Goal: Feedback & Contribution: Submit feedback/report problem

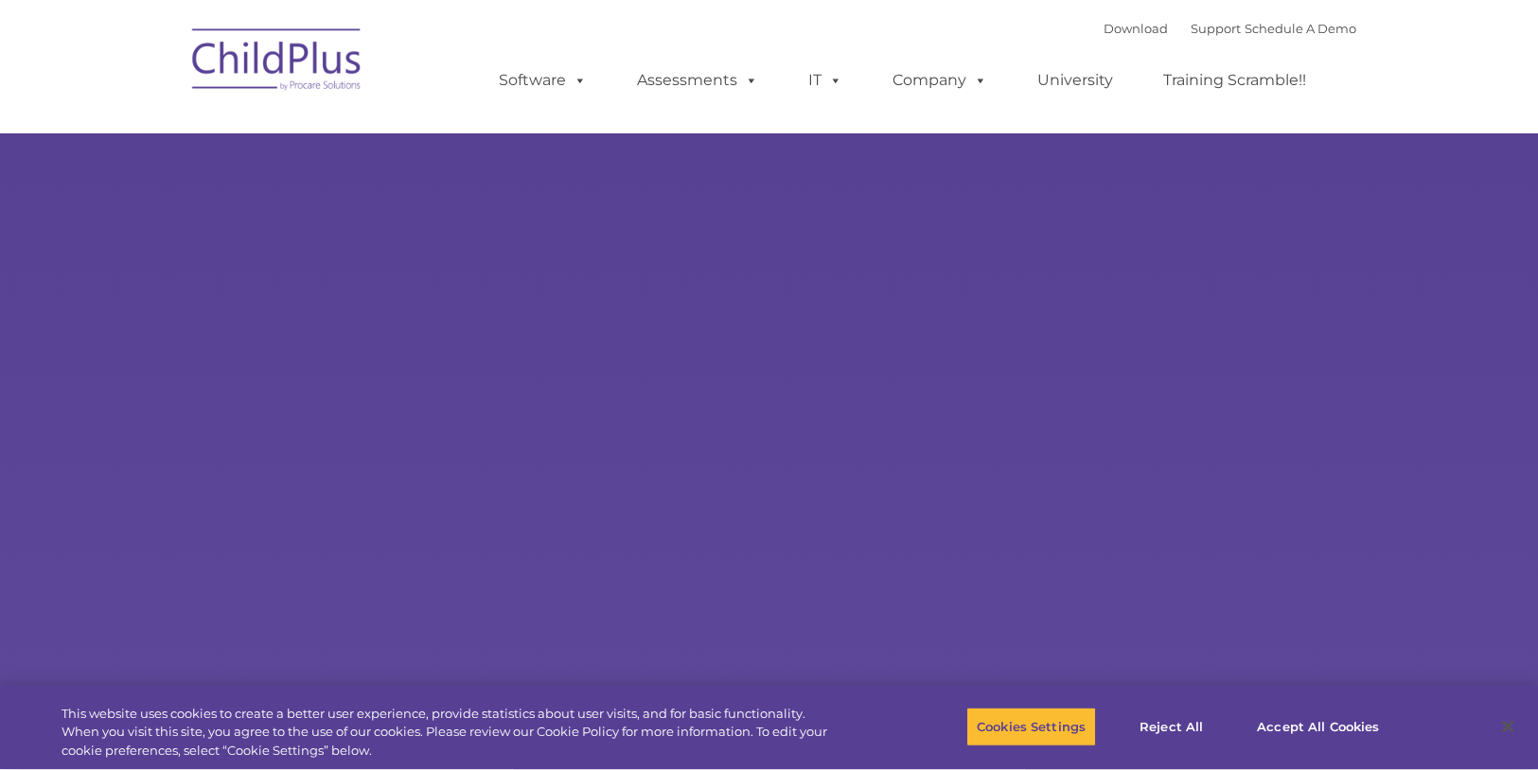
select select "MEDIUM"
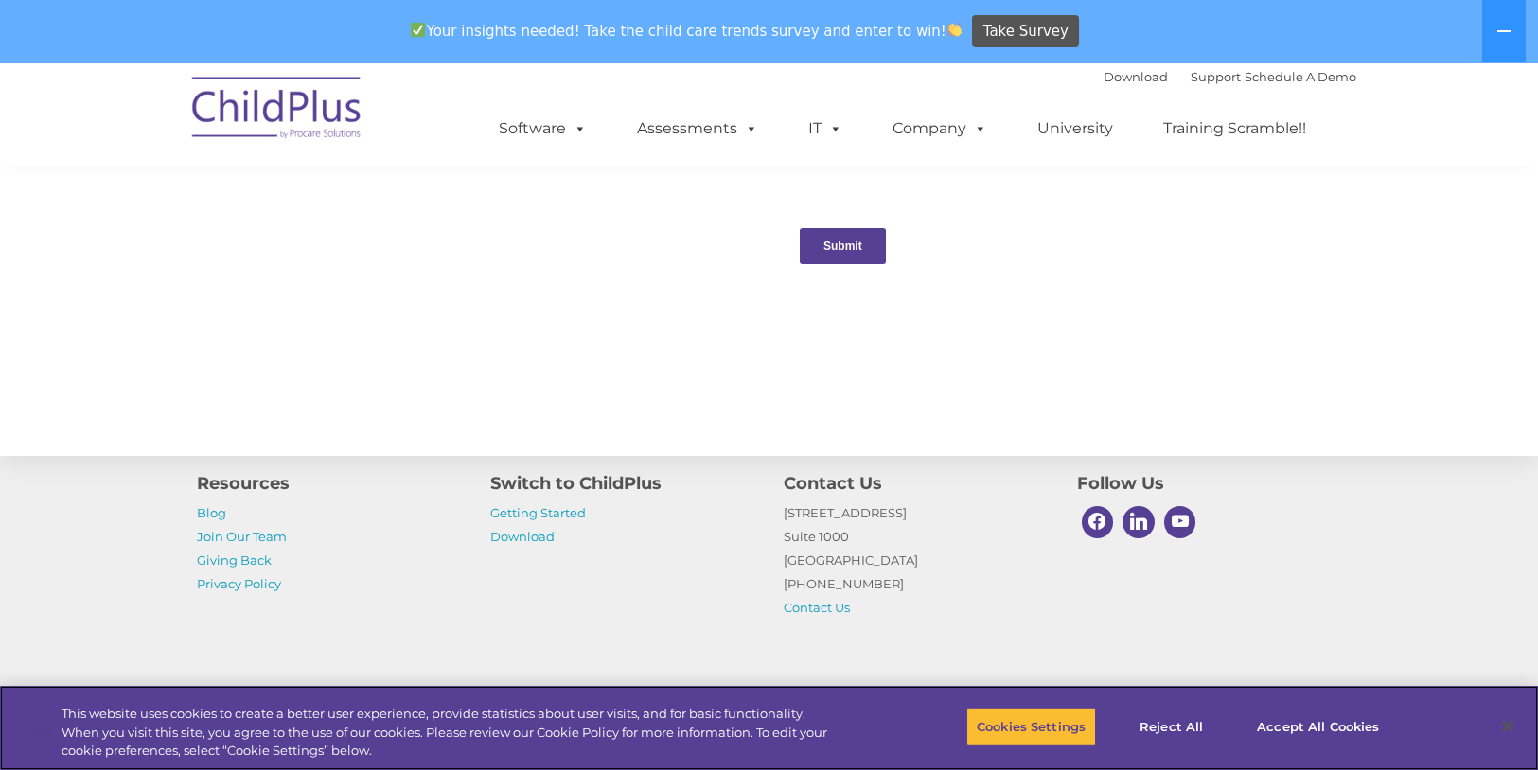
scroll to position [2039, 0]
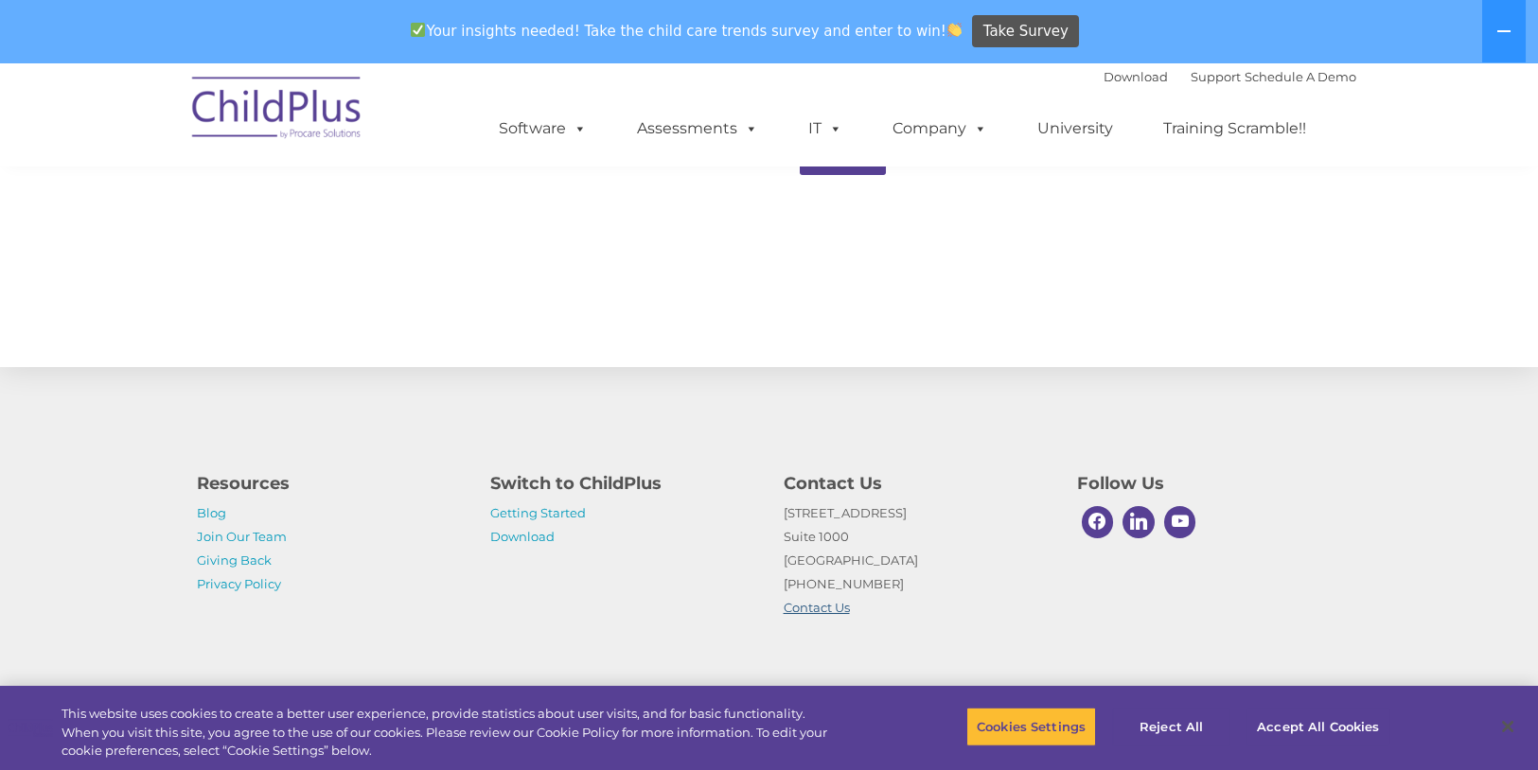
click at [821, 611] on link "Contact Us" at bounding box center [817, 607] width 66 height 15
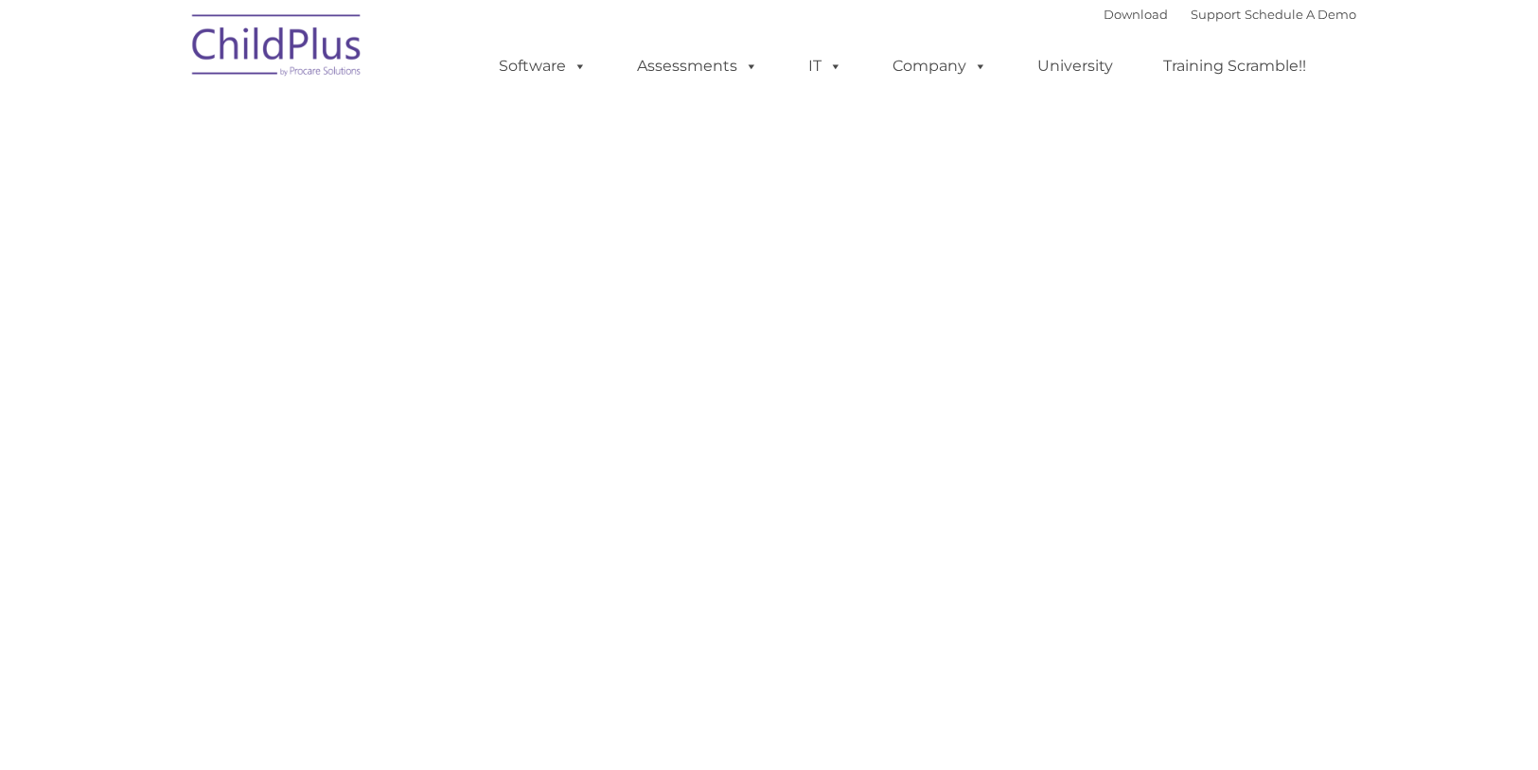
select select "MEDIUM"
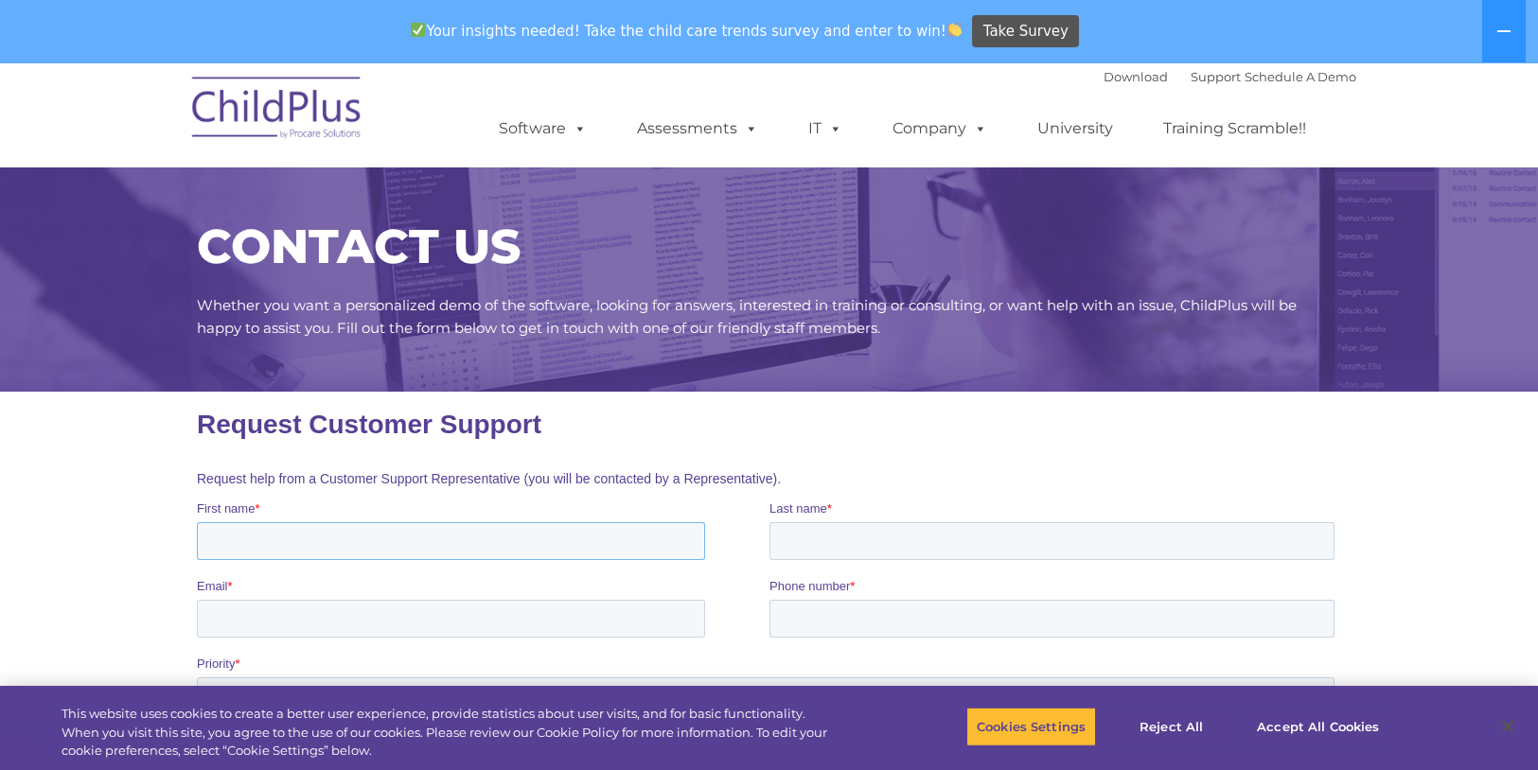
click at [439, 539] on input "First name *" at bounding box center [450, 541] width 508 height 38
type input "[PERSON_NAME]"
type input "[EMAIL_ADDRESS][DOMAIN_NAME]"
type input "8704473121"
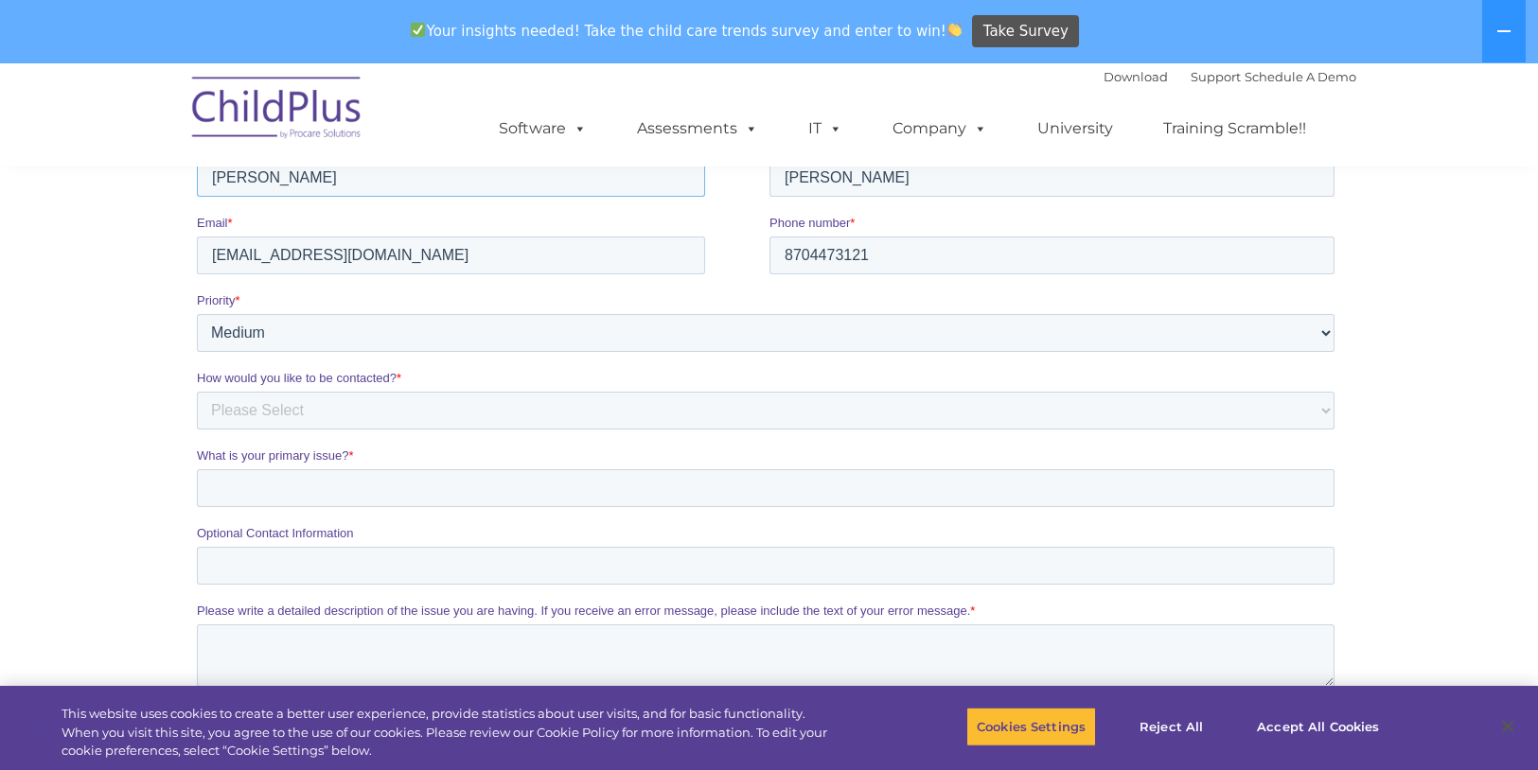
scroll to position [379, 0]
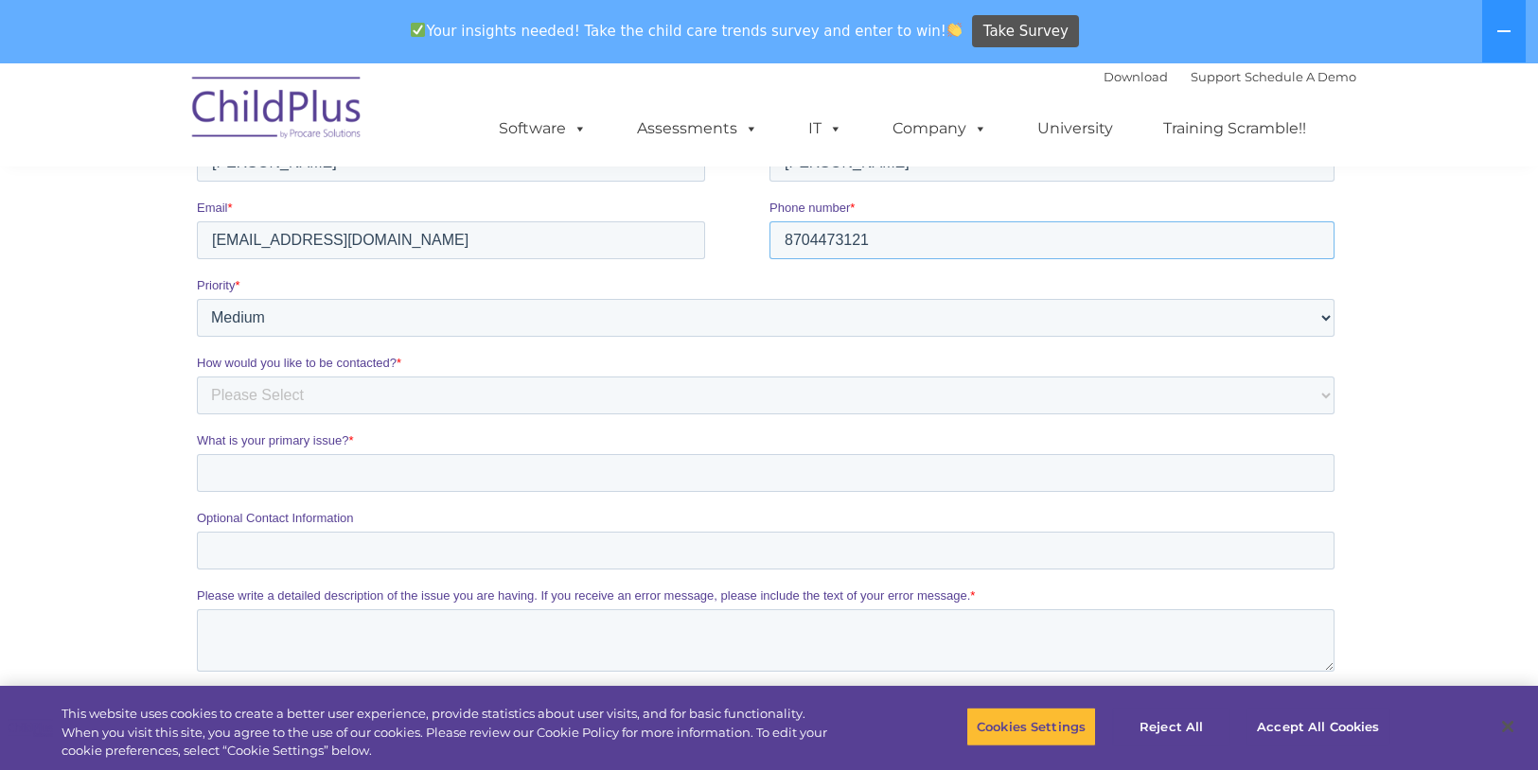
drag, startPoint x: 901, startPoint y: 235, endPoint x: 663, endPoint y: 243, distance: 237.7
click at [663, 243] on fieldset "Email * [EMAIL_ADDRESS][DOMAIN_NAME] Phone number * [PHONE_NUMBER]" at bounding box center [768, 238] width 1145 height 78
type input "8705175329"
click at [355, 322] on select "Please Select Low Medium High" at bounding box center [765, 318] width 1138 height 38
click at [196, 299] on select "Please Select Low Medium High" at bounding box center [765, 318] width 1138 height 38
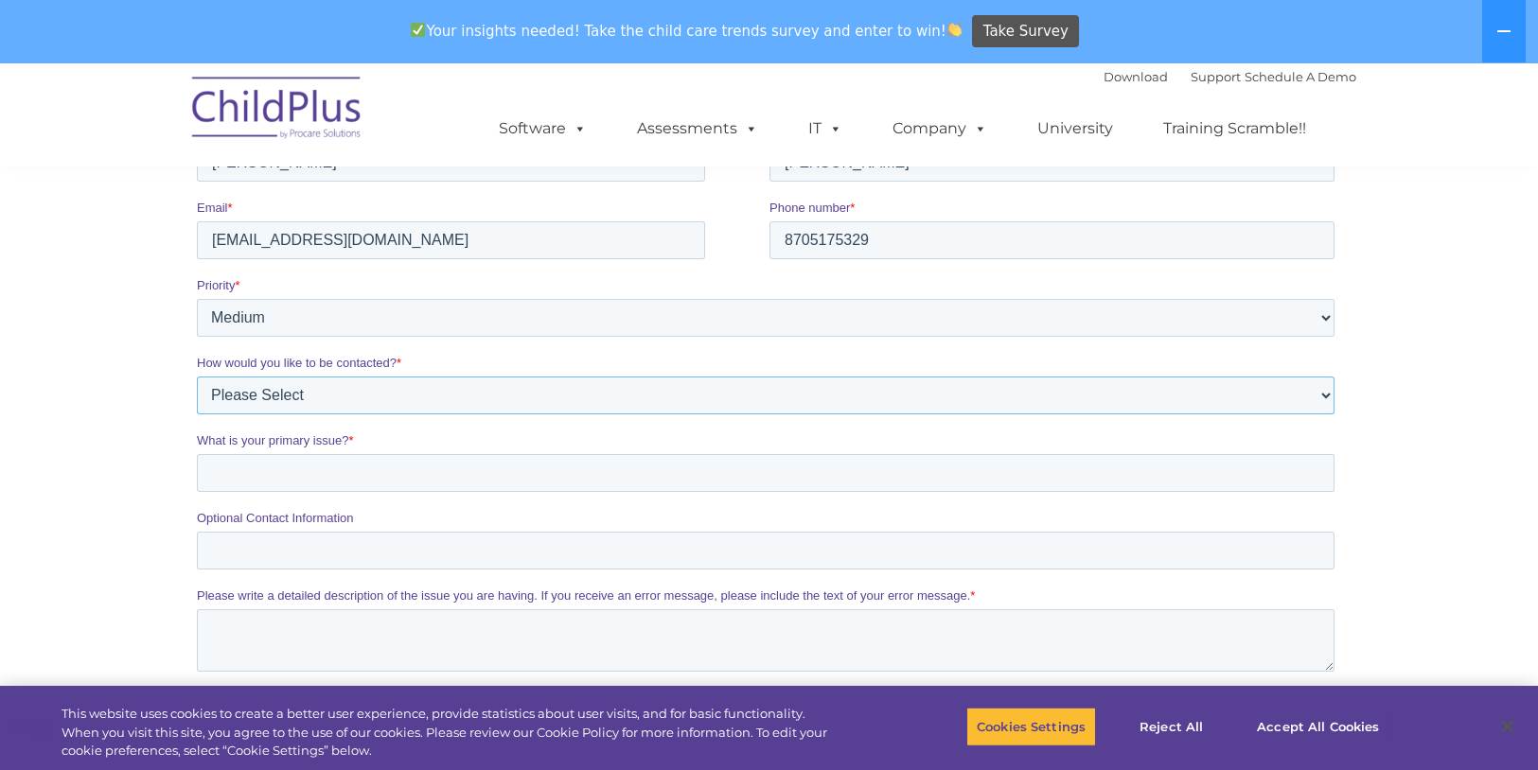
click at [441, 394] on select "Please Select Phone Email" at bounding box center [765, 396] width 1138 height 38
select select "Email"
click at [196, 377] on select "Please Select Phone Email" at bounding box center [765, 396] width 1138 height 38
click at [433, 484] on input "What is your primary issue? *" at bounding box center [765, 473] width 1138 height 38
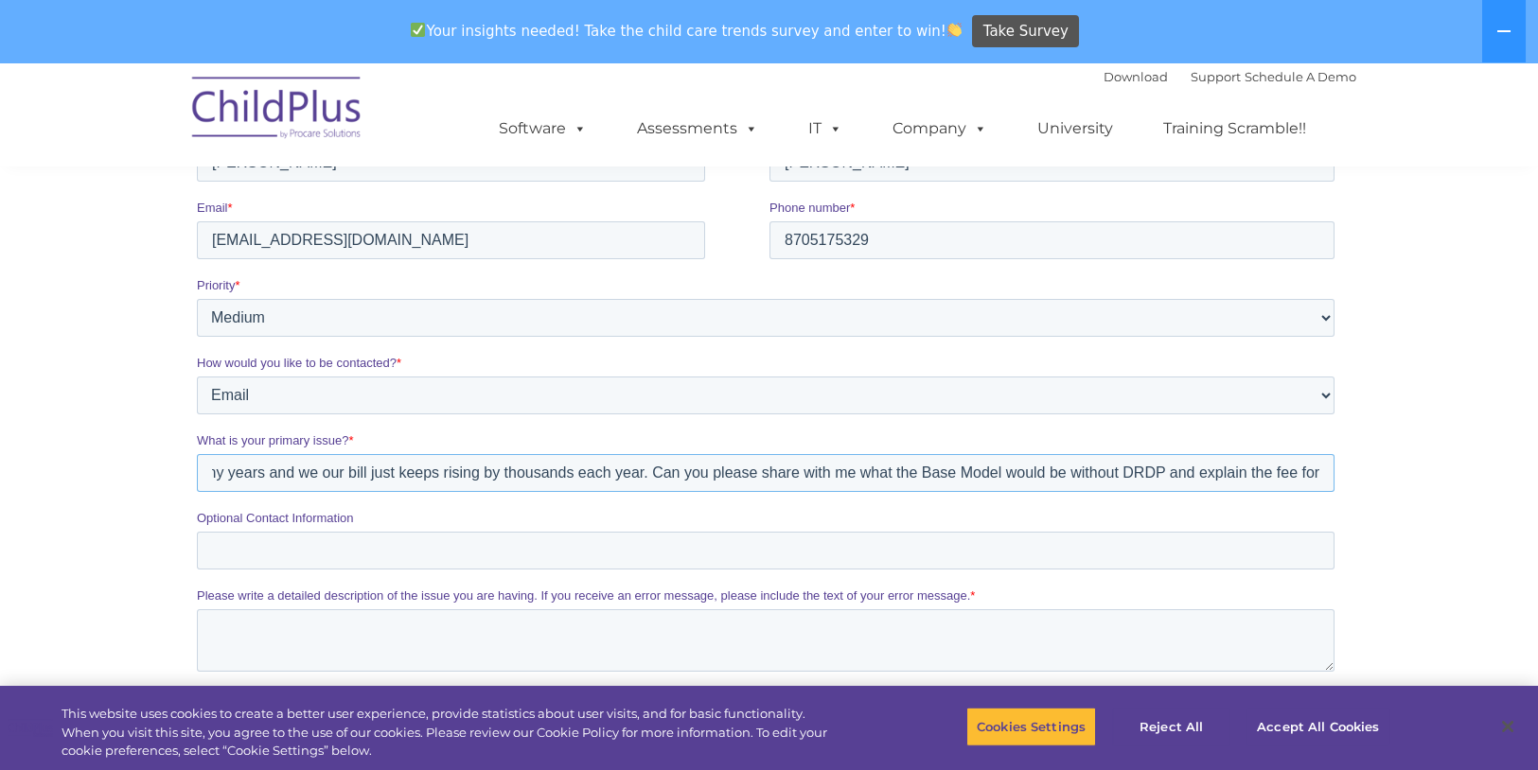
scroll to position [0, 0]
click at [1132, 480] on input "I am wondering if you can help us with our bills for our agency. We have used C…" at bounding box center [765, 473] width 1138 height 38
drag, startPoint x: 1328, startPoint y: 470, endPoint x: -1, endPoint y: 495, distance: 1329.0
click at [196, 495] on html "Request Customer Support Request help from a Customer Support Representative (y…" at bounding box center [768, 449] width 1145 height 873
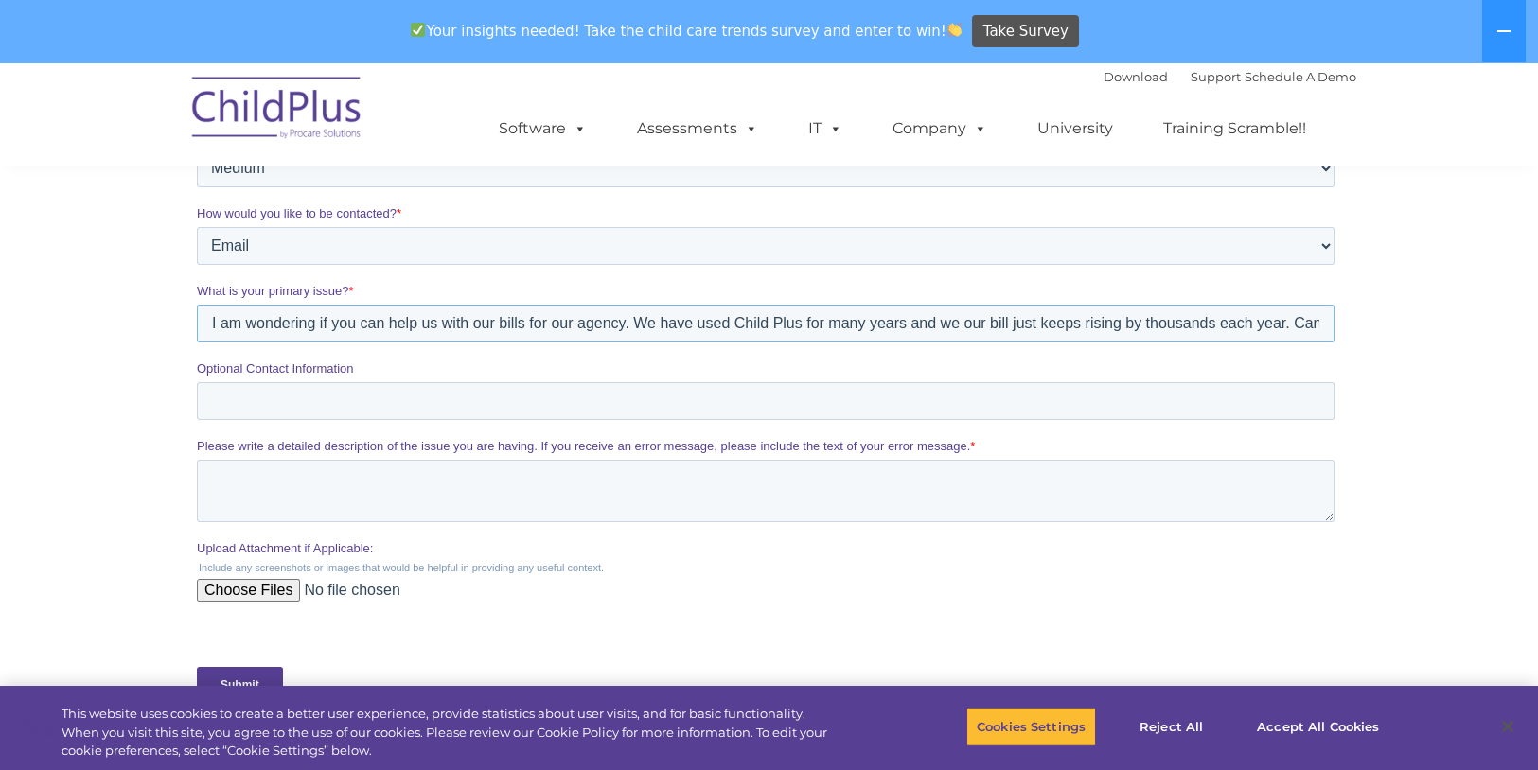
scroll to position [530, 0]
type input "I am wondering if you can help us with our bills for our agency. We have used C…"
paste textarea "I am wondering if you can help us with our bills for our agency. We have used C…"
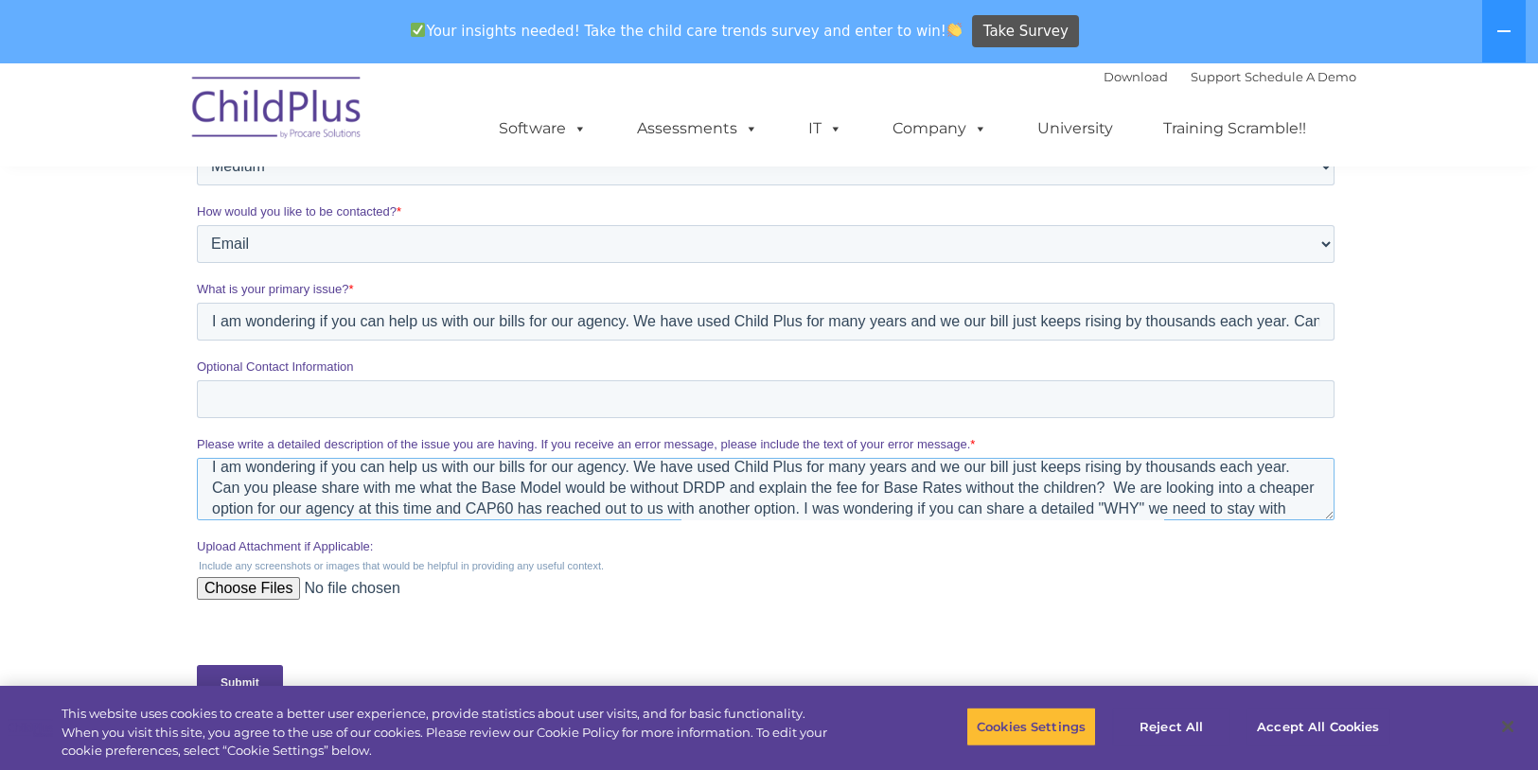
scroll to position [0, 0]
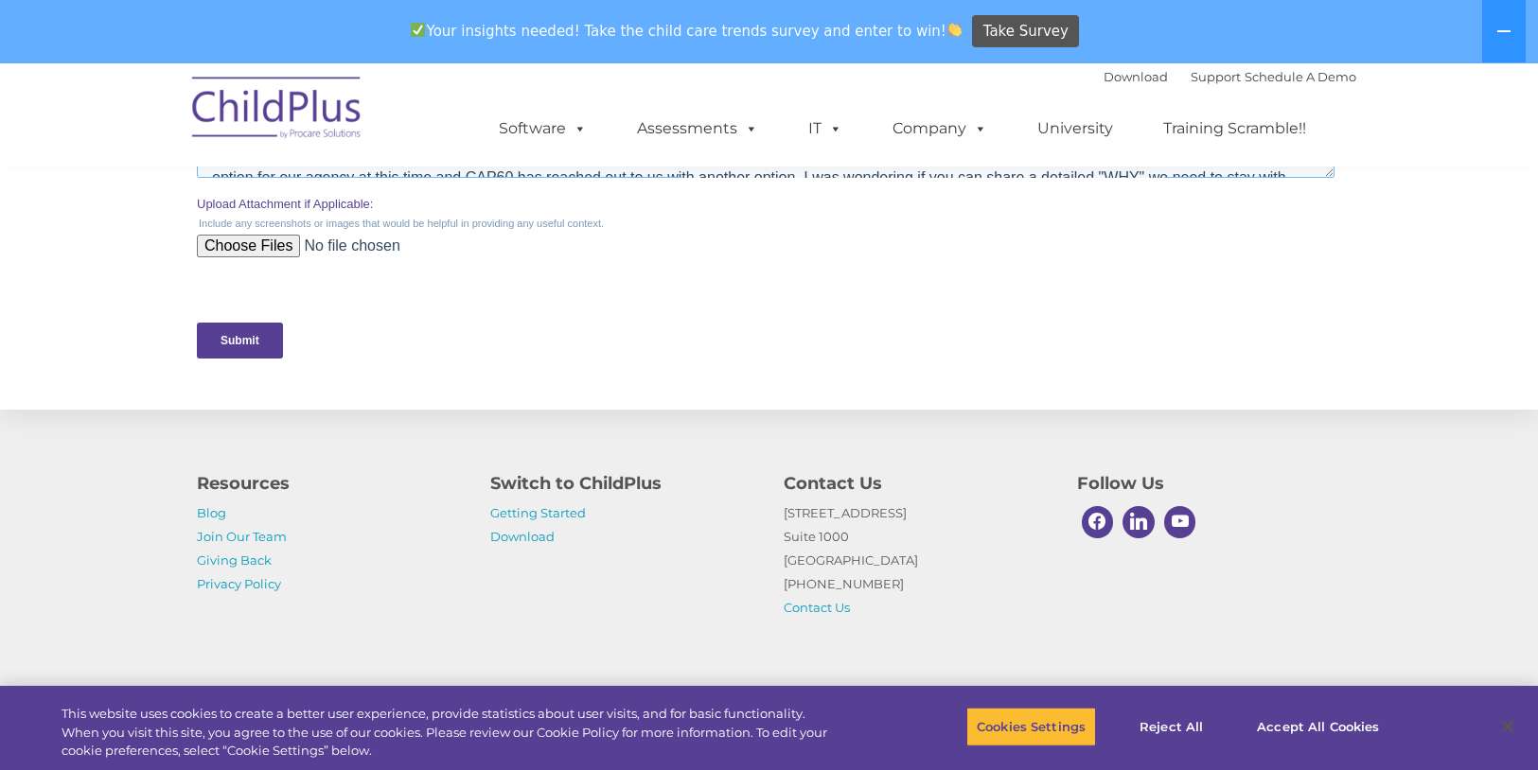
type textarea "I am wondering if you can help us with our bills for our agency. We have used C…"
click at [230, 344] on input "Submit" at bounding box center [239, 341] width 86 height 36
